Goal: Task Accomplishment & Management: Complete application form

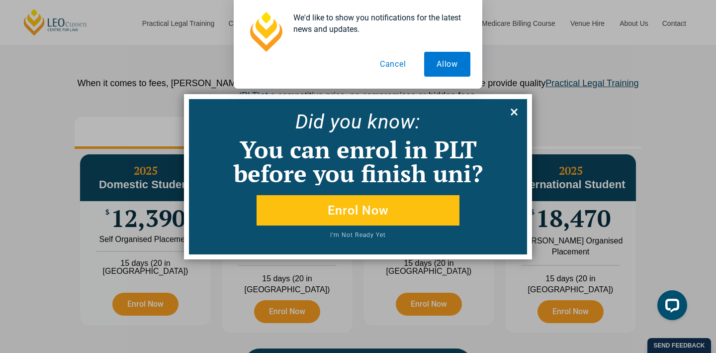
click at [514, 111] on icon at bounding box center [514, 111] width 7 height 7
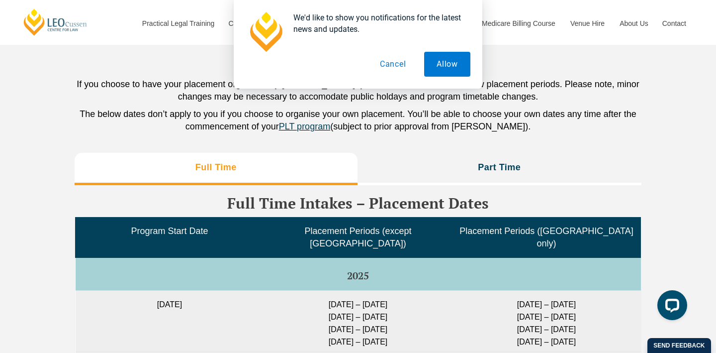
click at [388, 68] on button "Cancel" at bounding box center [393, 64] width 51 height 25
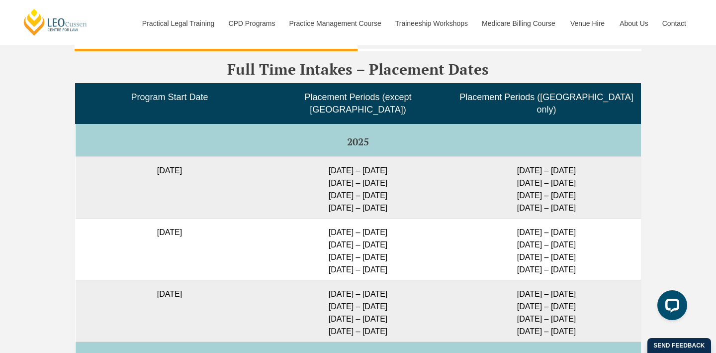
scroll to position [2524, 0]
